Goal: Transaction & Acquisition: Purchase product/service

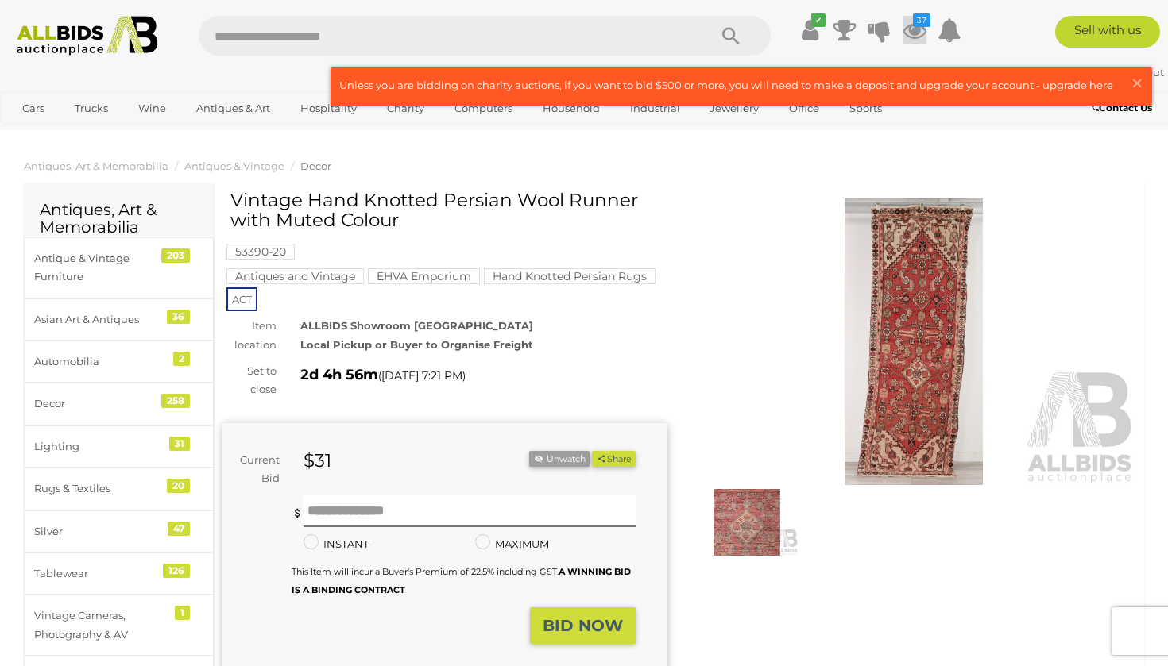
click at [918, 30] on icon at bounding box center [914, 30] width 24 height 29
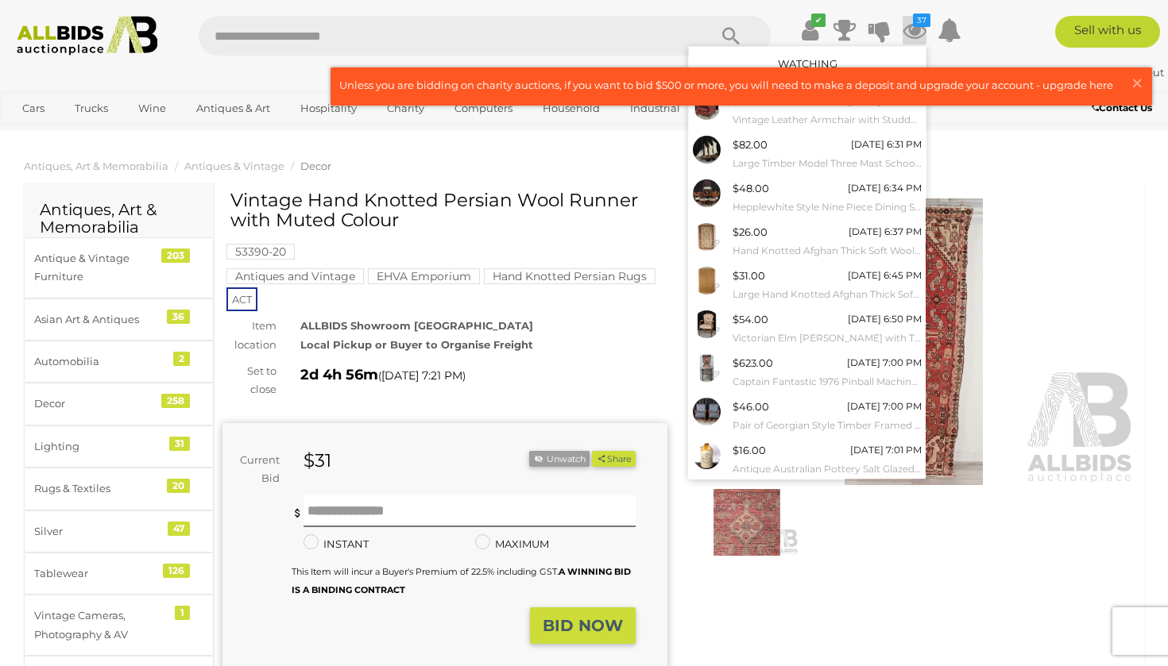
click at [1007, 40] on div "Sell with us" at bounding box center [1080, 32] width 199 height 32
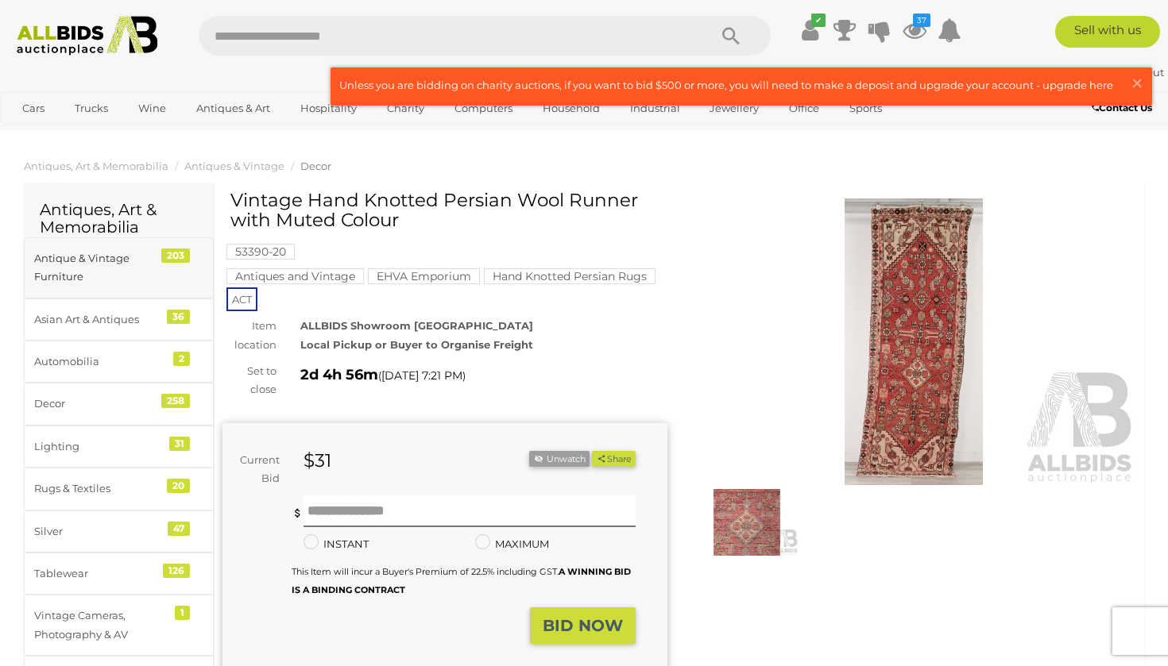
click at [99, 266] on div "Antique & Vintage Furniture" at bounding box center [99, 267] width 131 height 37
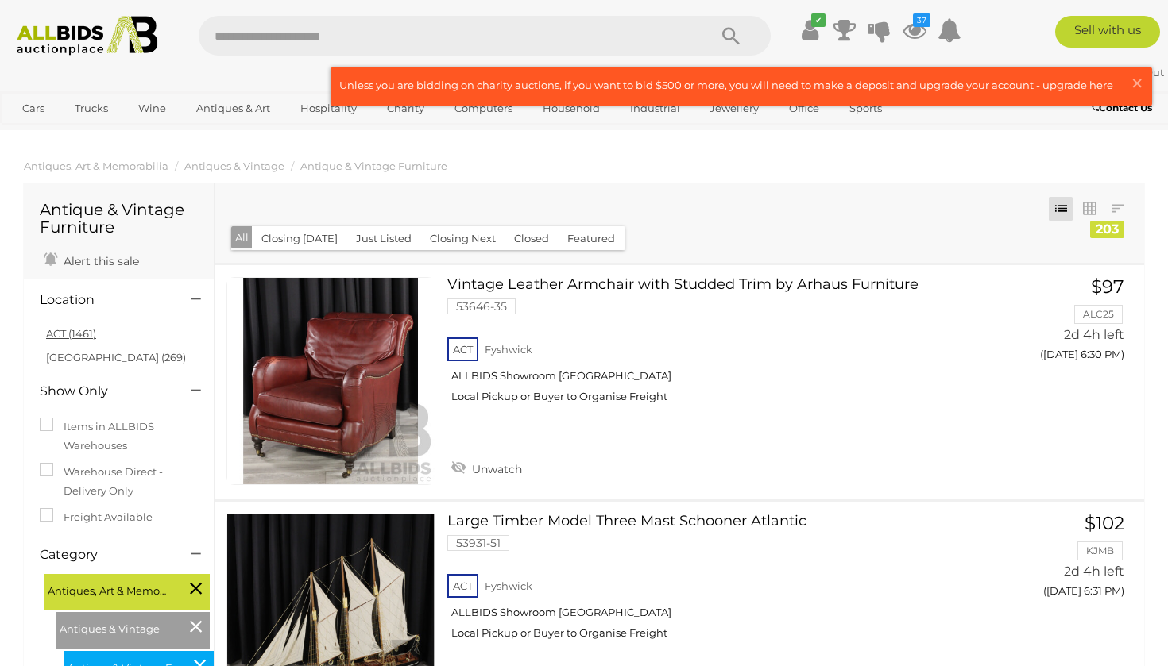
click at [87, 333] on link "ACT (1461)" at bounding box center [71, 333] width 50 height 13
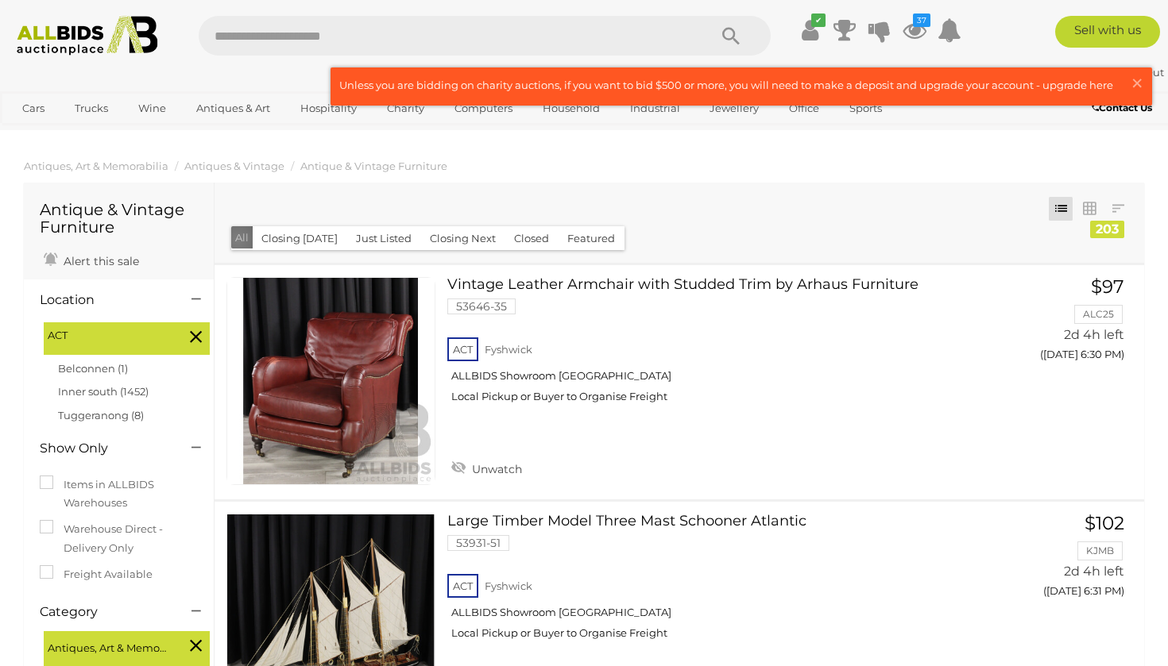
click at [237, 239] on button "All" at bounding box center [241, 237] width 21 height 23
click at [237, 235] on button "All" at bounding box center [241, 237] width 21 height 23
click at [913, 25] on icon "37" at bounding box center [921, 21] width 17 height 14
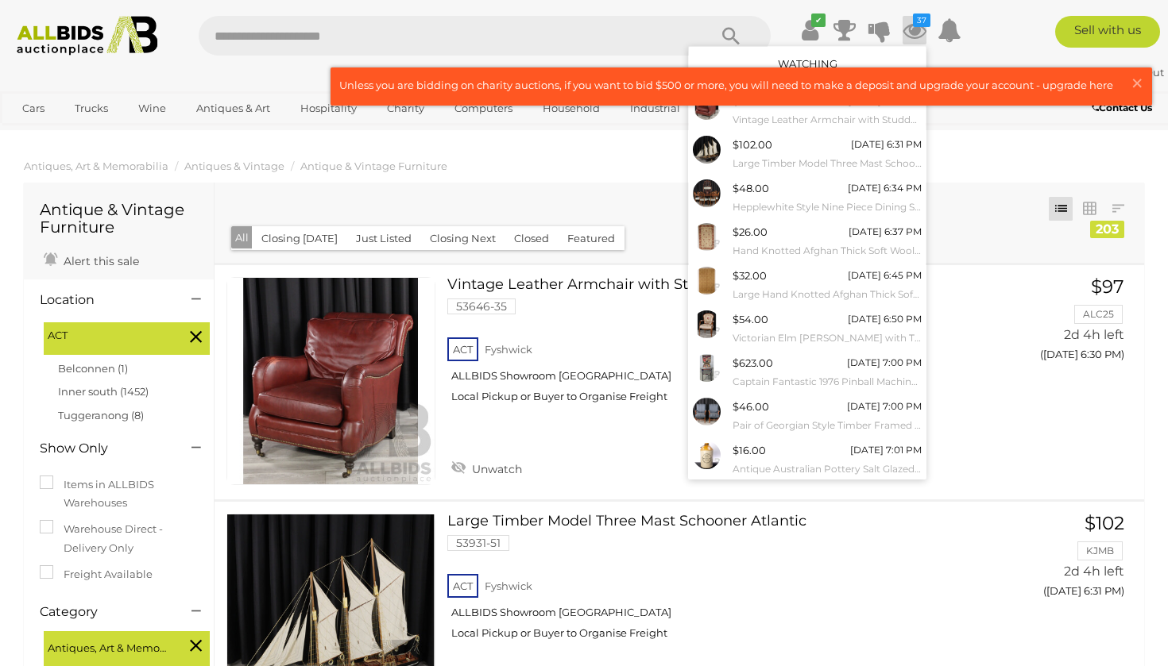
click at [1023, 44] on div "Sell with us" at bounding box center [1080, 32] width 199 height 32
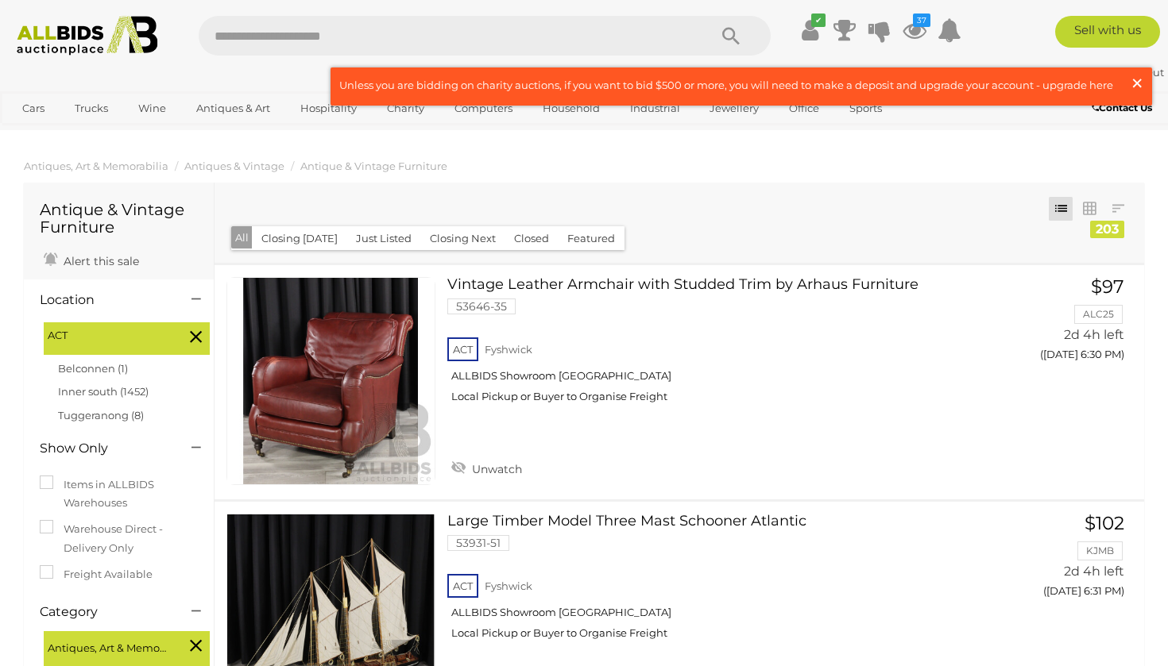
click at [1133, 79] on span "×" at bounding box center [1137, 83] width 14 height 31
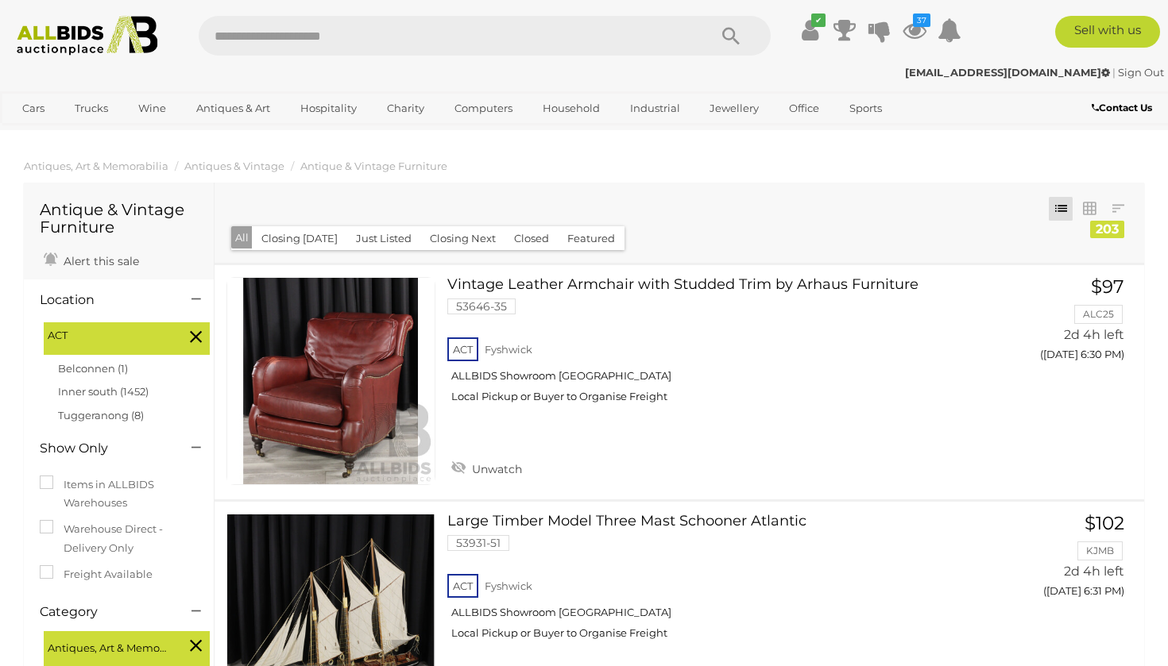
click at [1011, 29] on div "Sell with us" at bounding box center [1080, 32] width 199 height 32
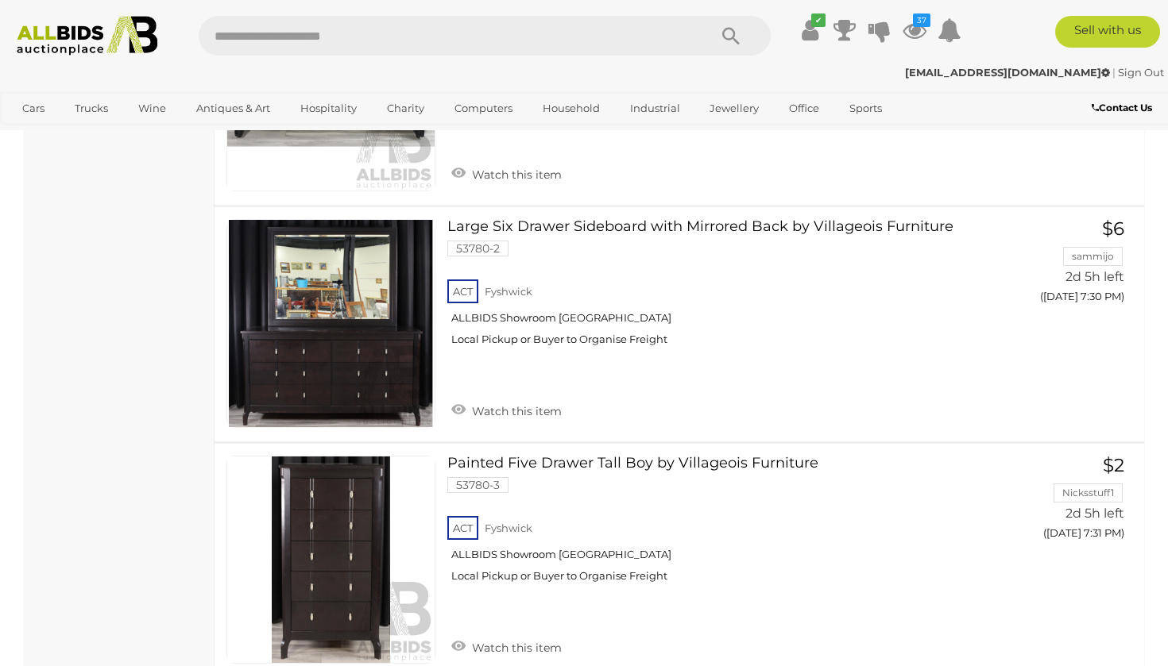
scroll to position [11923, 0]
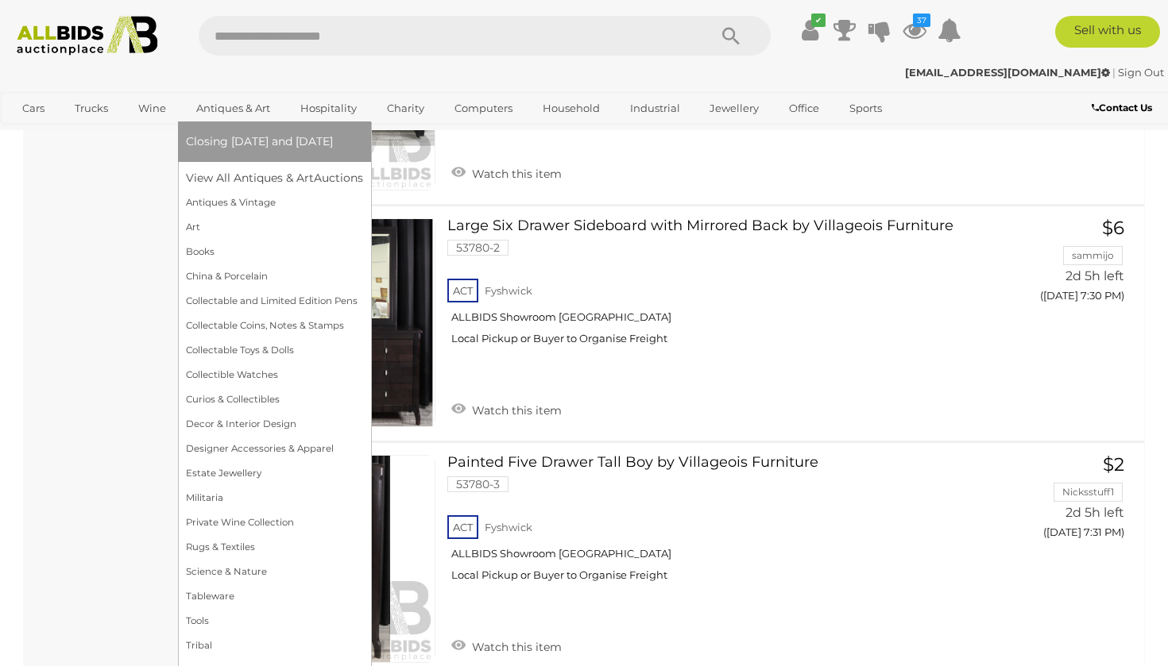
click at [225, 106] on link "Antiques & Art" at bounding box center [233, 108] width 95 height 26
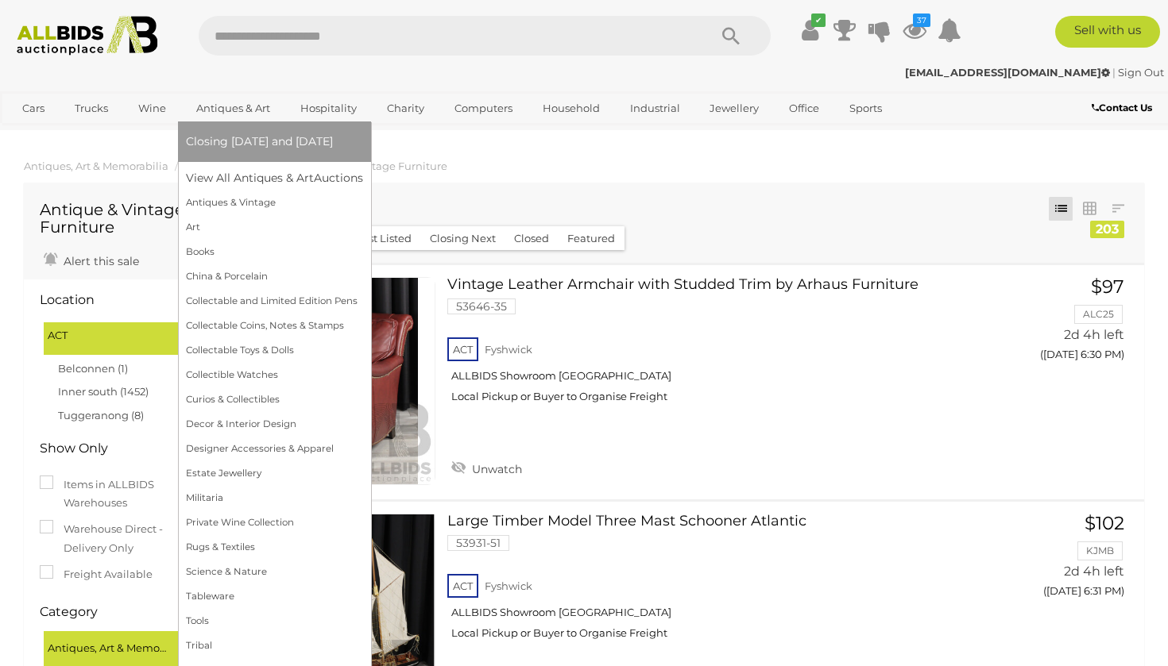
click at [244, 101] on link "Antiques & Art" at bounding box center [233, 108] width 95 height 26
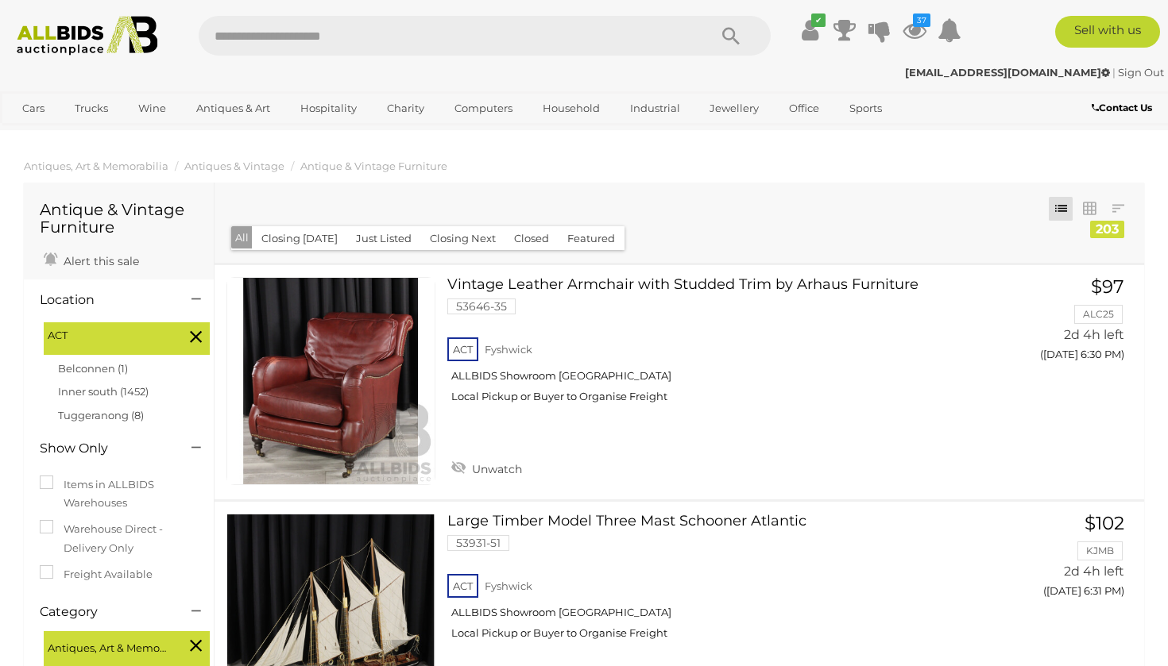
click at [458, 199] on div "Closing First Closing Last Lowest Bid Highest Bid Item Name A-Z Item Name Z-A A…" at bounding box center [678, 223] width 929 height 80
click at [174, 231] on h1 "Antique & Vintage Furniture" at bounding box center [119, 218] width 158 height 35
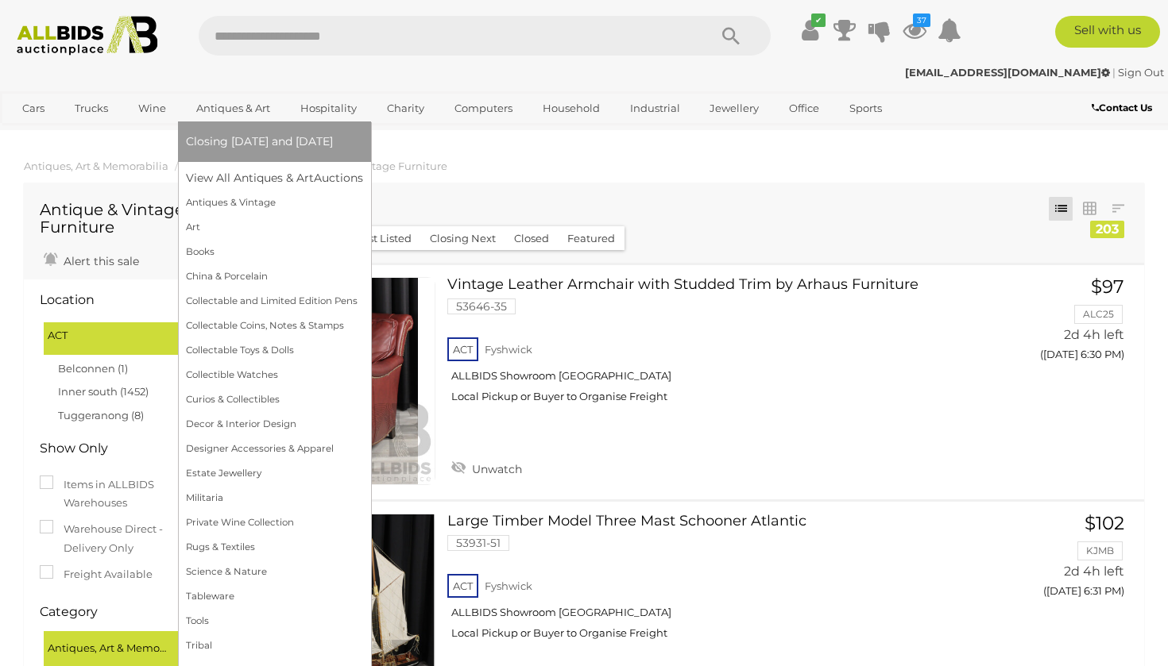
click at [245, 102] on link "Antiques & Art" at bounding box center [233, 108] width 95 height 26
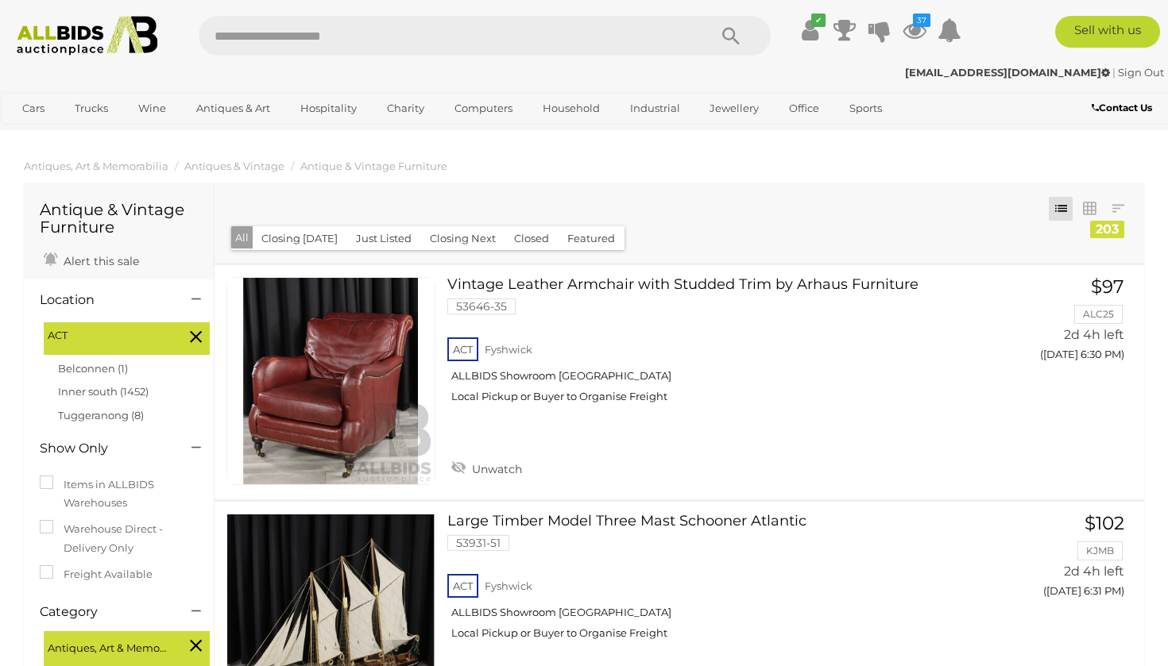
click at [236, 237] on button "All" at bounding box center [241, 237] width 21 height 23
click at [295, 239] on button "Closing [DATE]" at bounding box center [299, 238] width 95 height 25
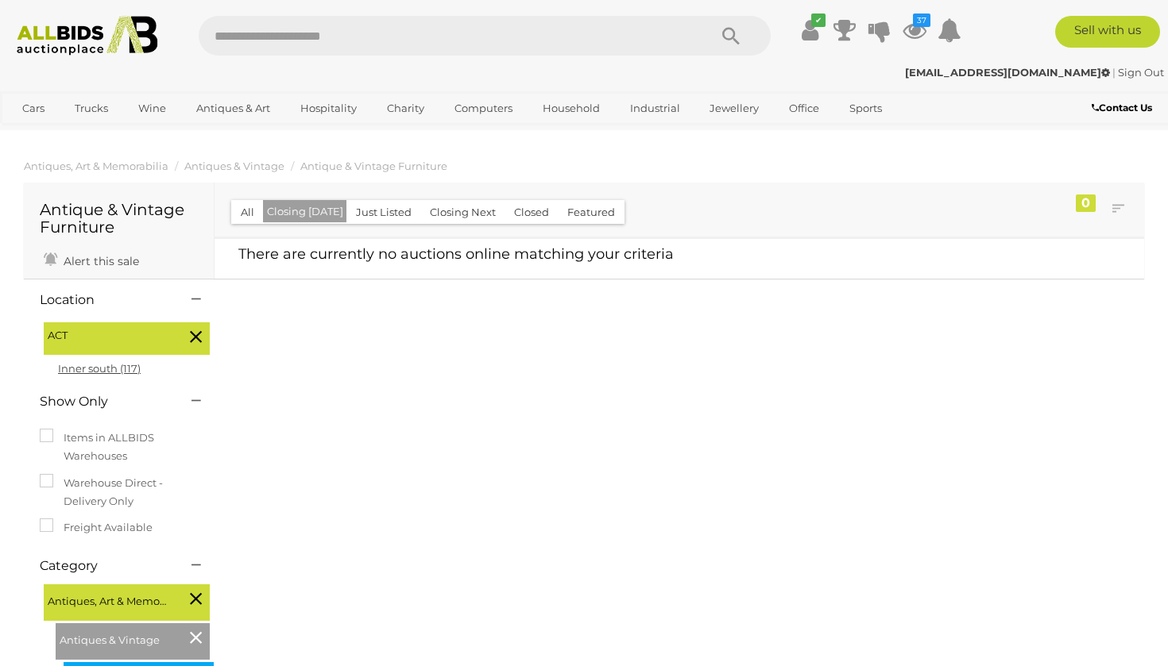
click at [96, 363] on link "Inner south (117)" at bounding box center [99, 368] width 83 height 13
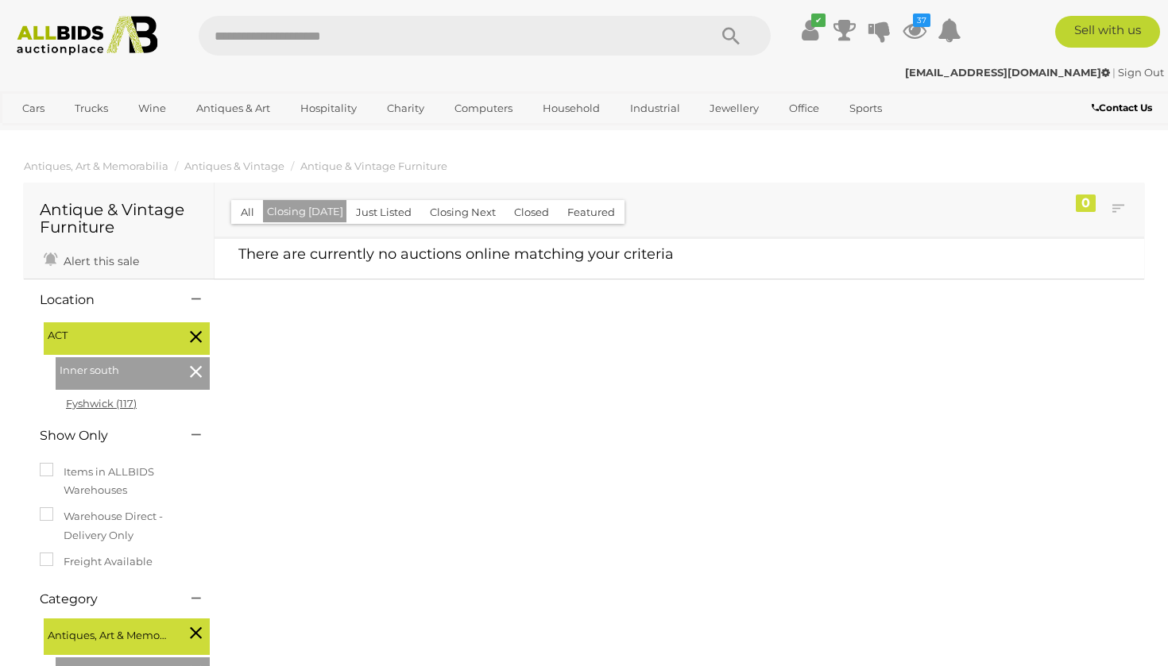
click at [99, 404] on link "Fyshwick (117)" at bounding box center [101, 403] width 71 height 13
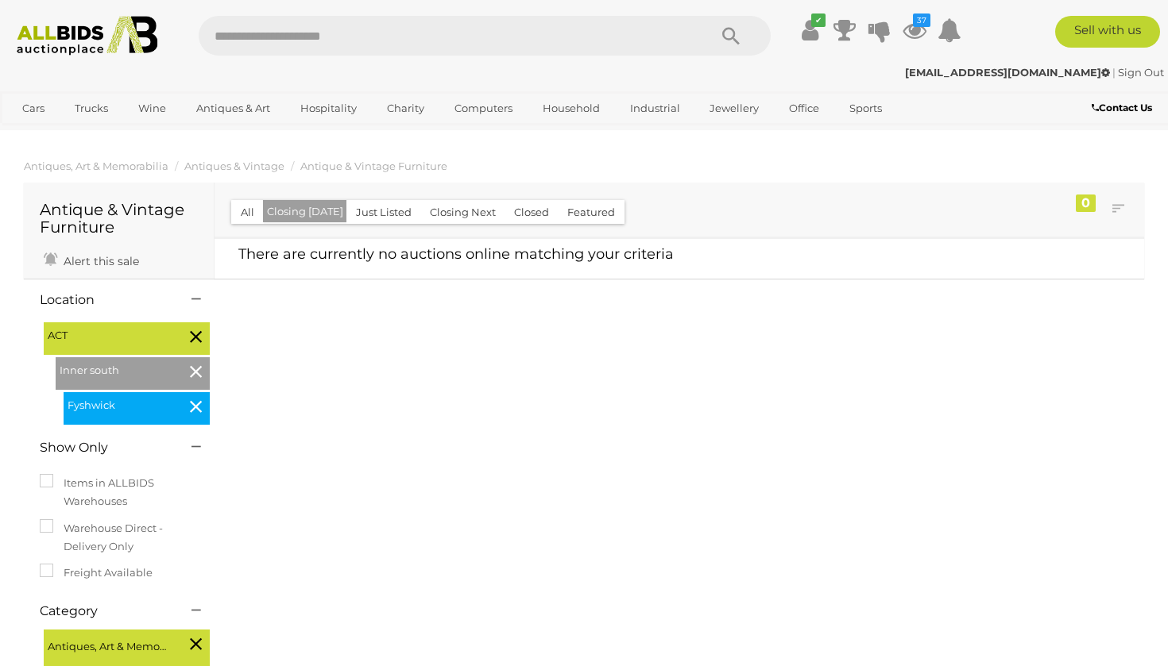
click at [906, 30] on icon at bounding box center [914, 30] width 24 height 29
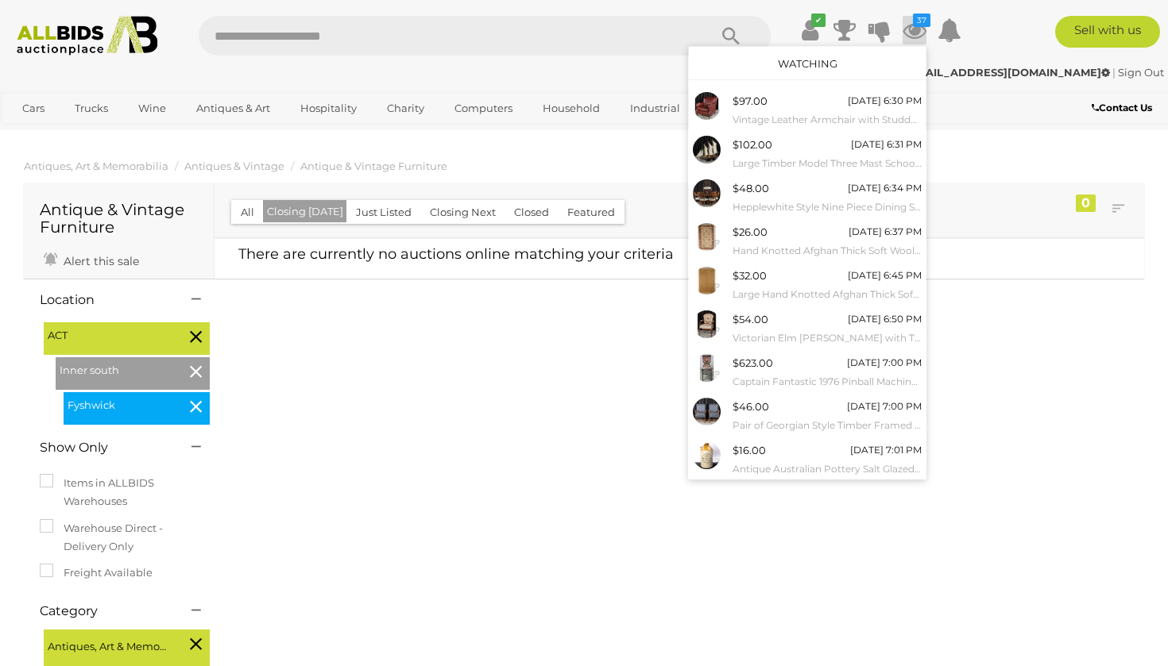
click at [454, 87] on div "[EMAIL_ADDRESS][DOMAIN_NAME] | Sign Out [EMAIL_ADDRESS][DOMAIN_NAME] | Sign Out" at bounding box center [584, 76] width 1168 height 32
